Goal: Check status: Check status

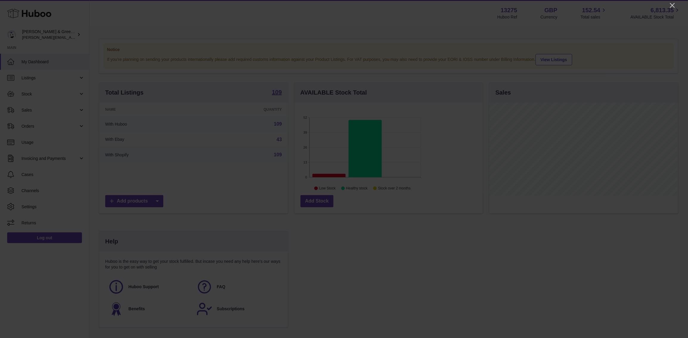
scroll to position [93, 189]
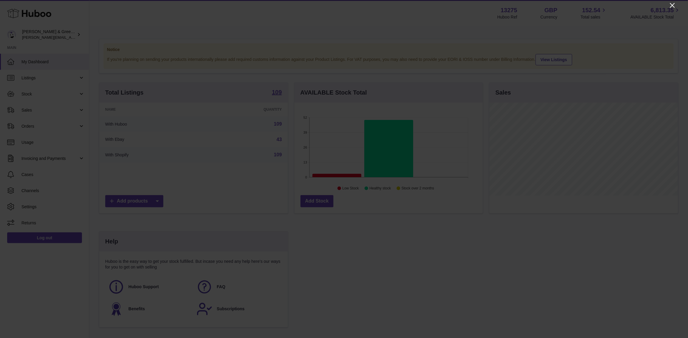
click at [670, 7] on icon "Close" at bounding box center [672, 5] width 7 height 7
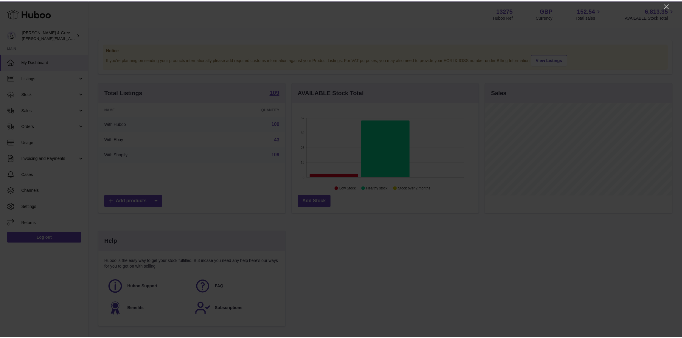
scroll to position [298047, 297954]
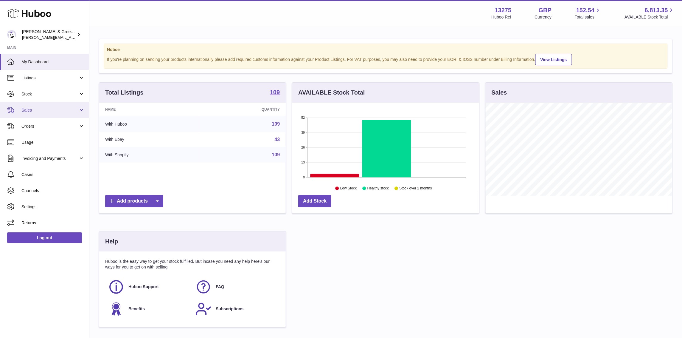
click at [56, 113] on link "Sales" at bounding box center [44, 110] width 89 height 16
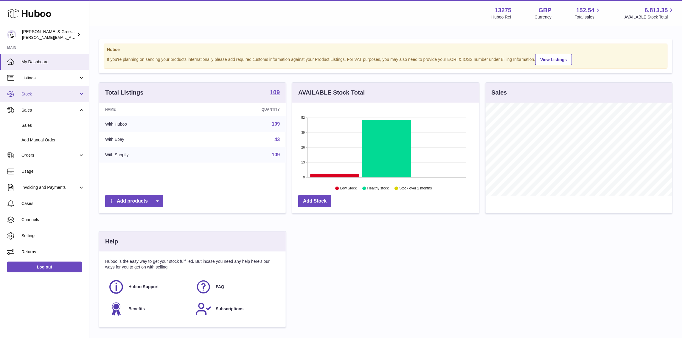
click at [62, 97] on link "Stock" at bounding box center [44, 94] width 89 height 16
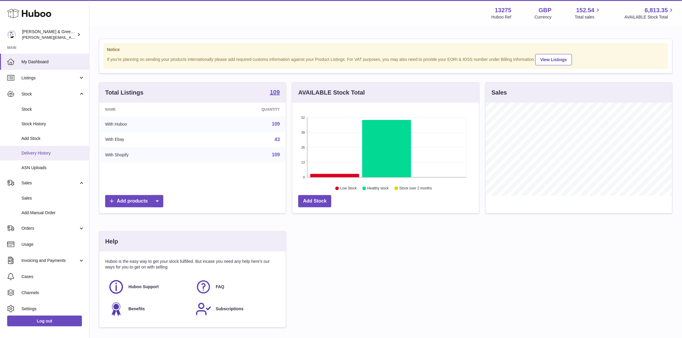
click at [70, 150] on span "Delivery History" at bounding box center [52, 153] width 63 height 6
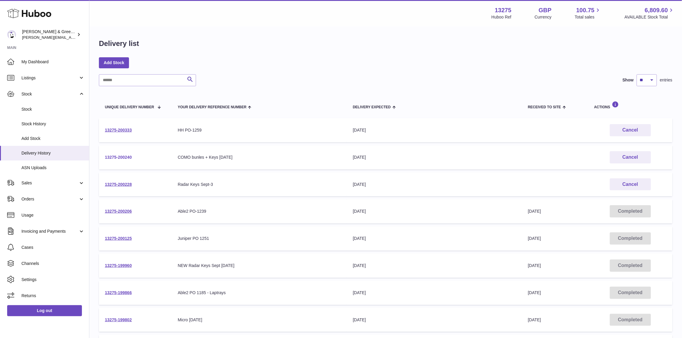
click at [121, 155] on link "13275-200240" at bounding box center [118, 157] width 27 height 5
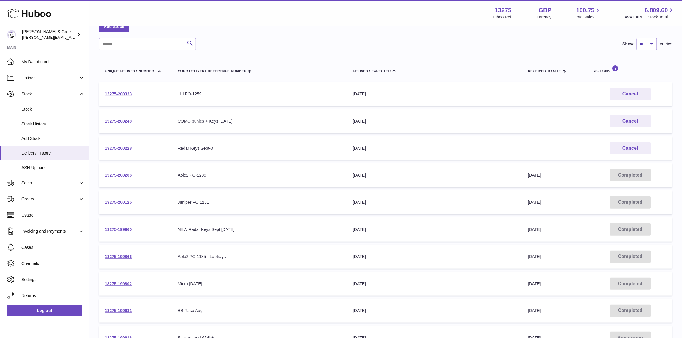
scroll to position [75, 0]
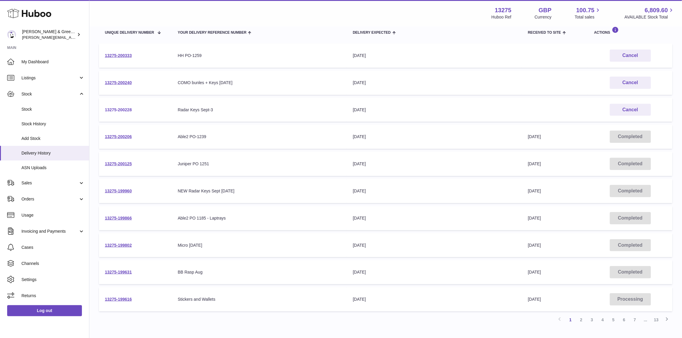
click at [123, 111] on link "13275-200228" at bounding box center [118, 109] width 27 height 5
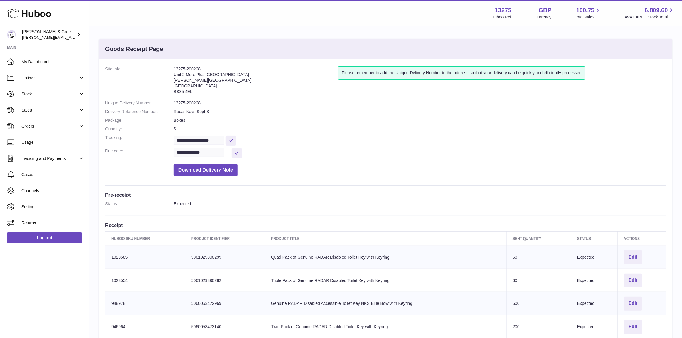
click at [194, 137] on input "**********" at bounding box center [199, 140] width 51 height 9
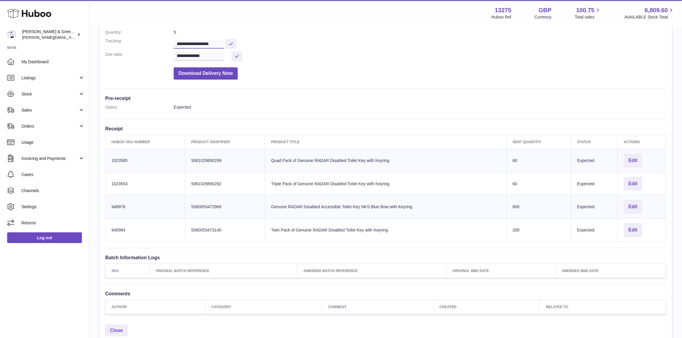
scroll to position [112, 0]
